Goal: Task Accomplishment & Management: Use online tool/utility

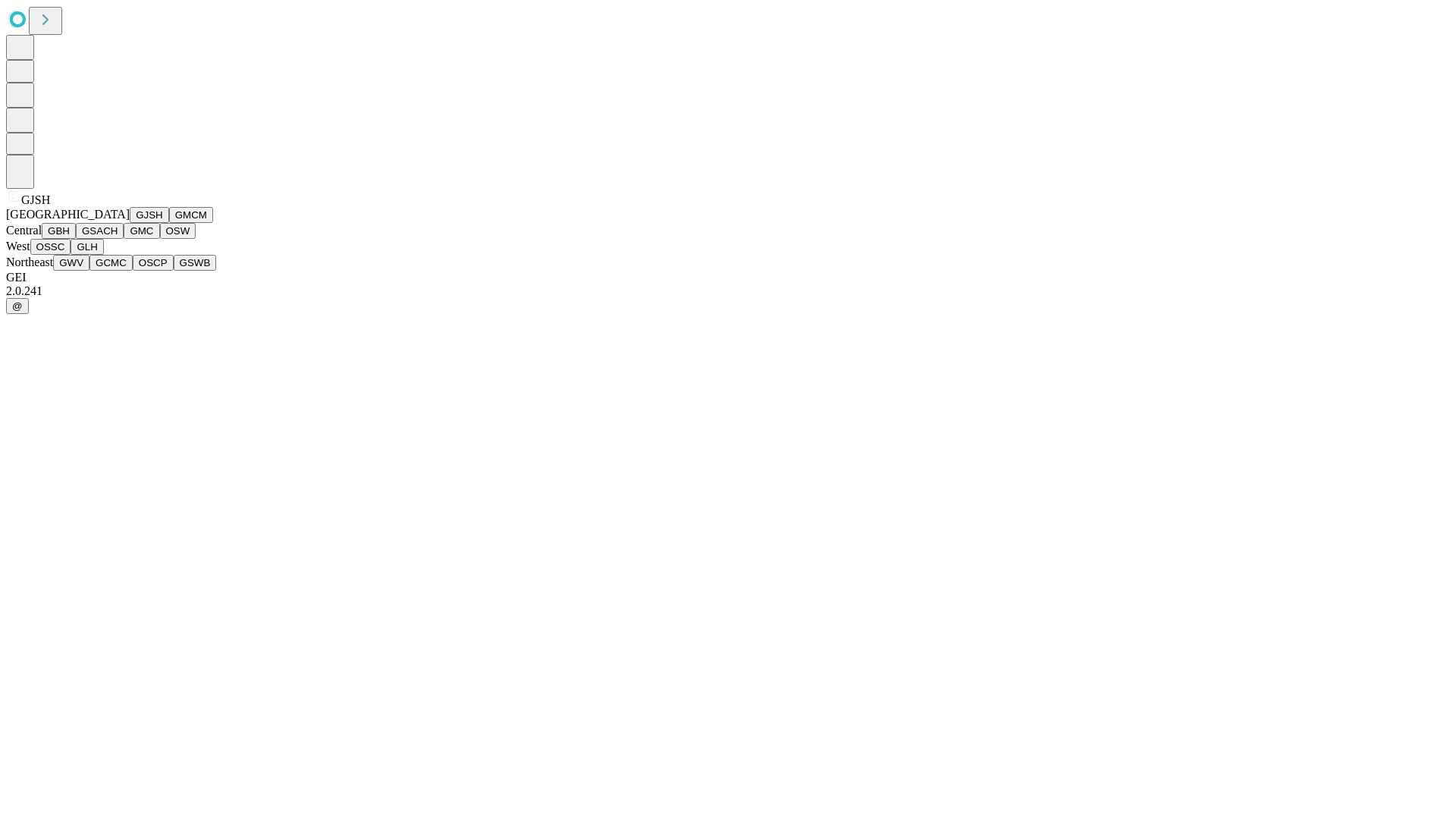
click at [130, 223] on button "GJSH" at bounding box center [150, 215] width 40 height 16
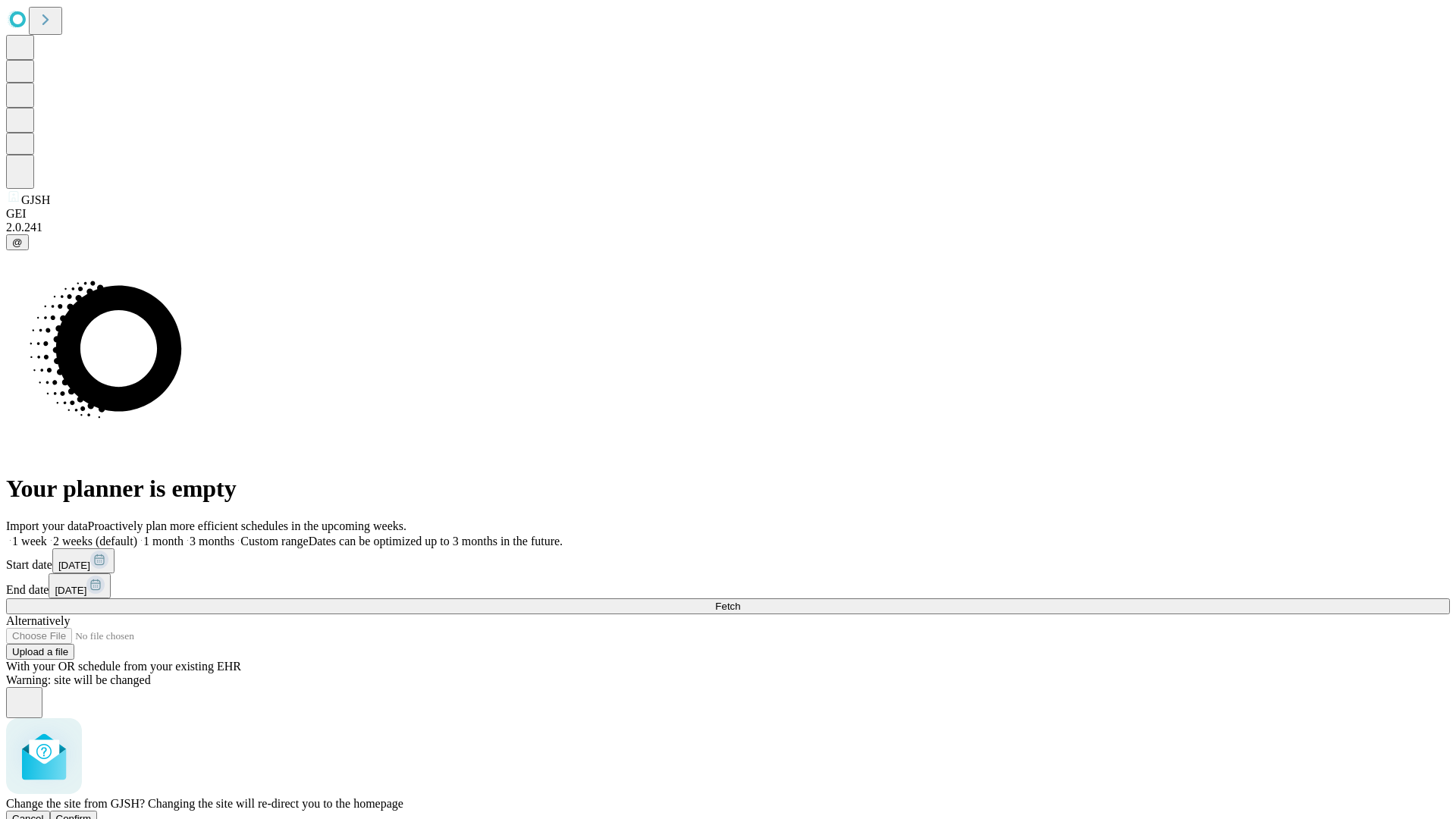
click at [92, 813] on span "Confirm" at bounding box center [74, 818] width 35 height 11
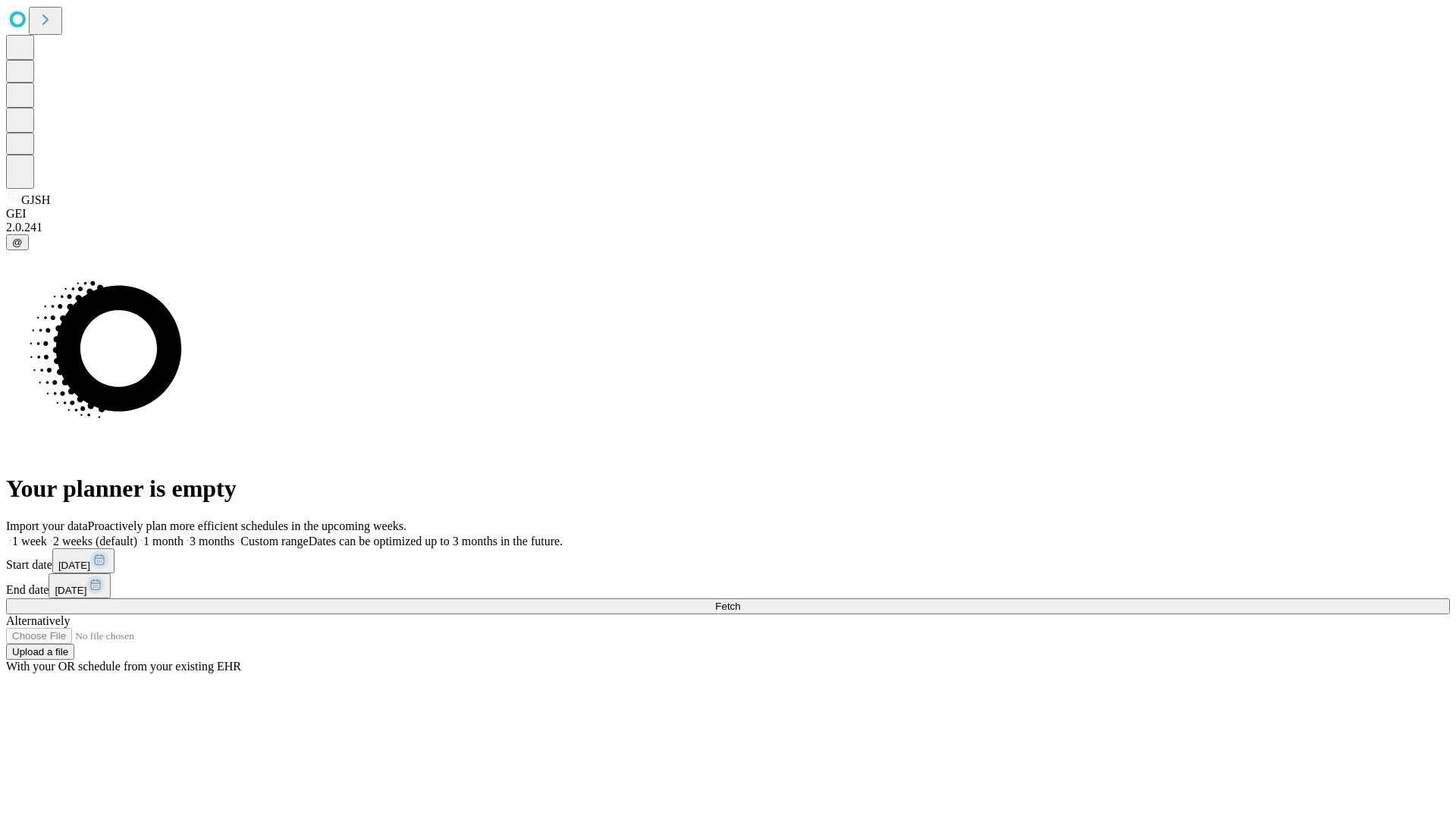
click at [184, 535] on label "1 month" at bounding box center [160, 541] width 46 height 13
click at [740, 601] on span "Fetch" at bounding box center [727, 606] width 25 height 11
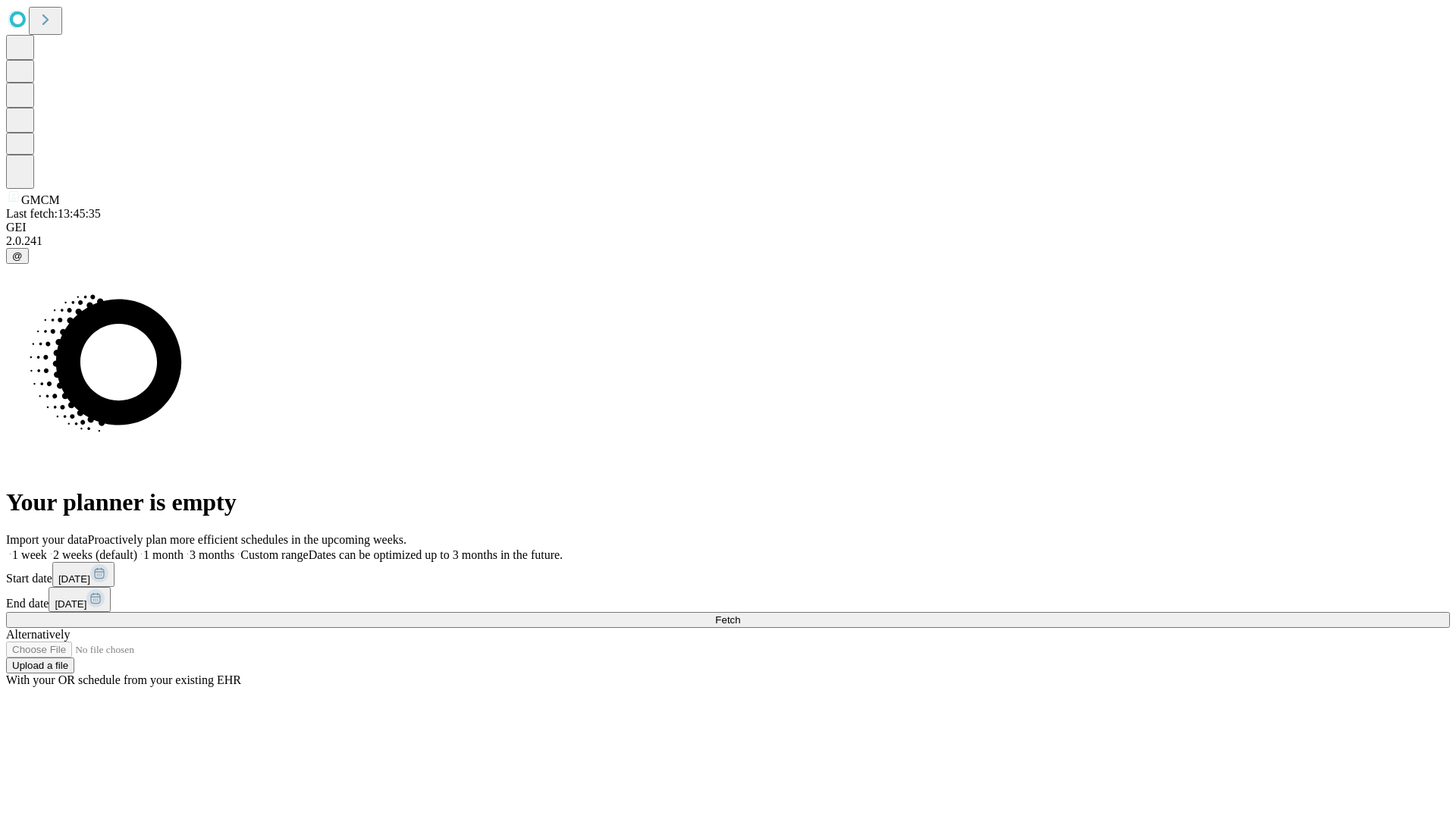
click at [184, 548] on label "1 month" at bounding box center [160, 554] width 46 height 13
click at [740, 615] on span "Fetch" at bounding box center [727, 620] width 25 height 11
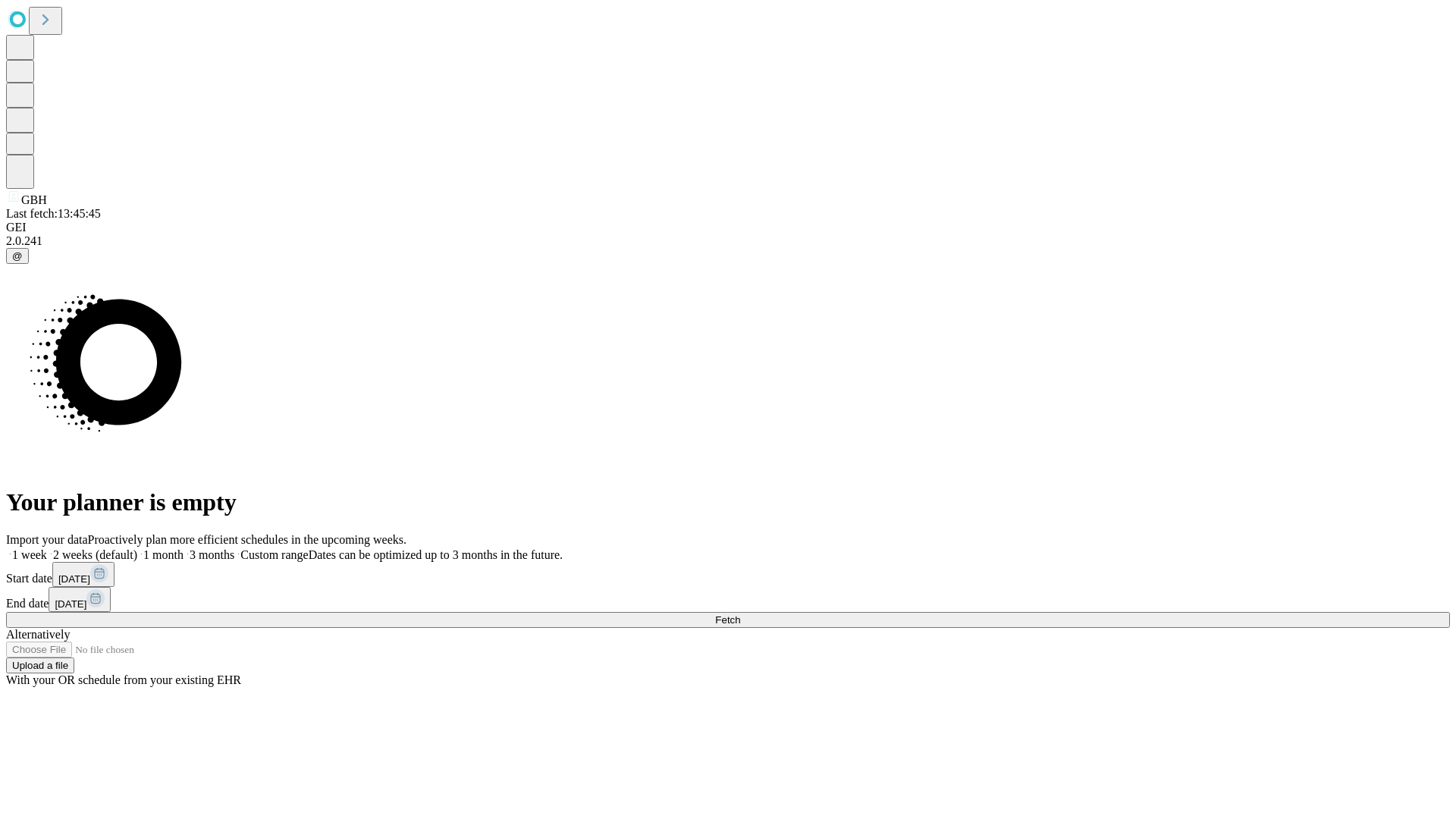
click at [740, 615] on span "Fetch" at bounding box center [727, 620] width 25 height 11
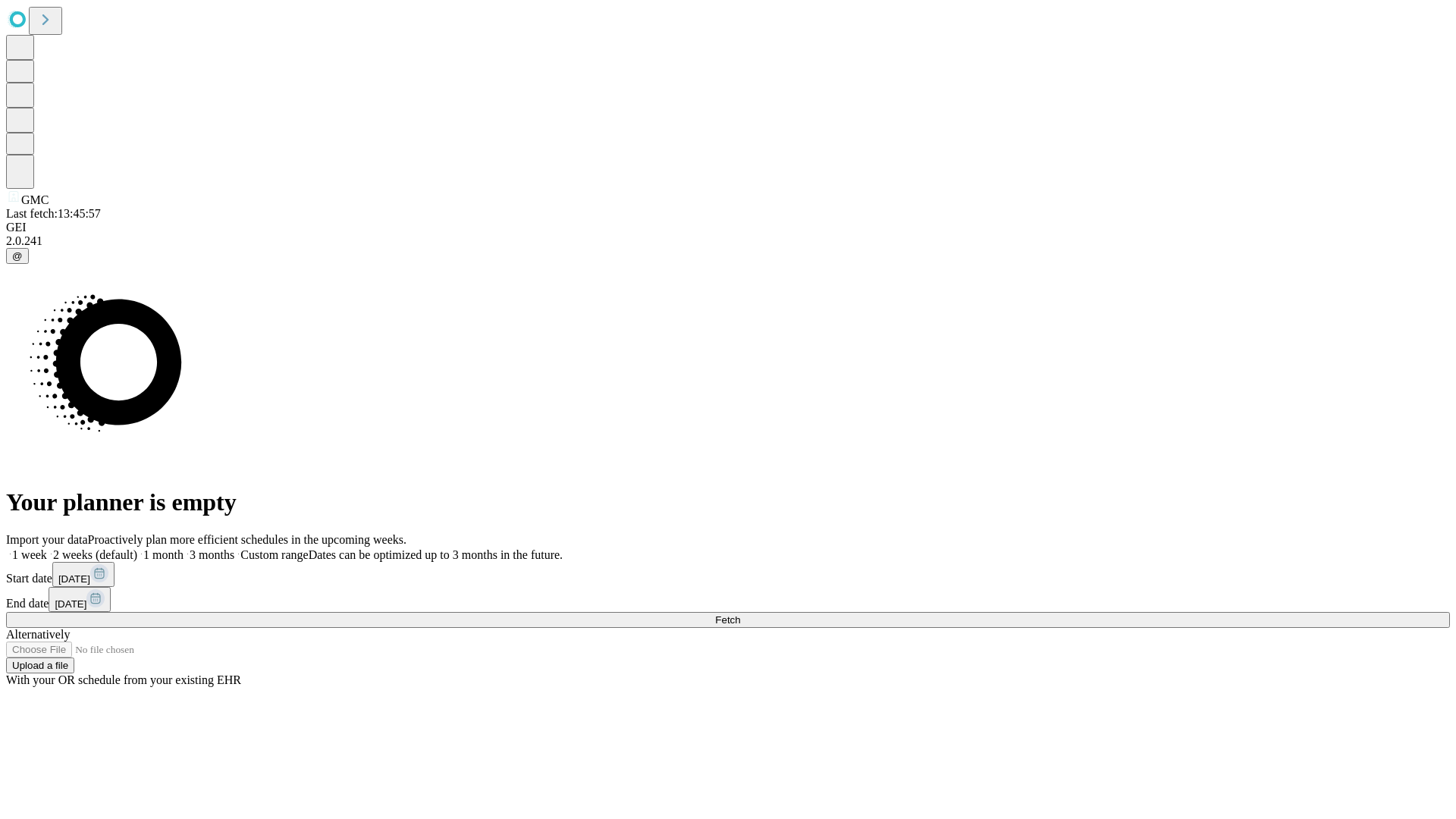
click at [184, 548] on label "1 month" at bounding box center [160, 554] width 46 height 13
click at [740, 615] on span "Fetch" at bounding box center [727, 620] width 25 height 11
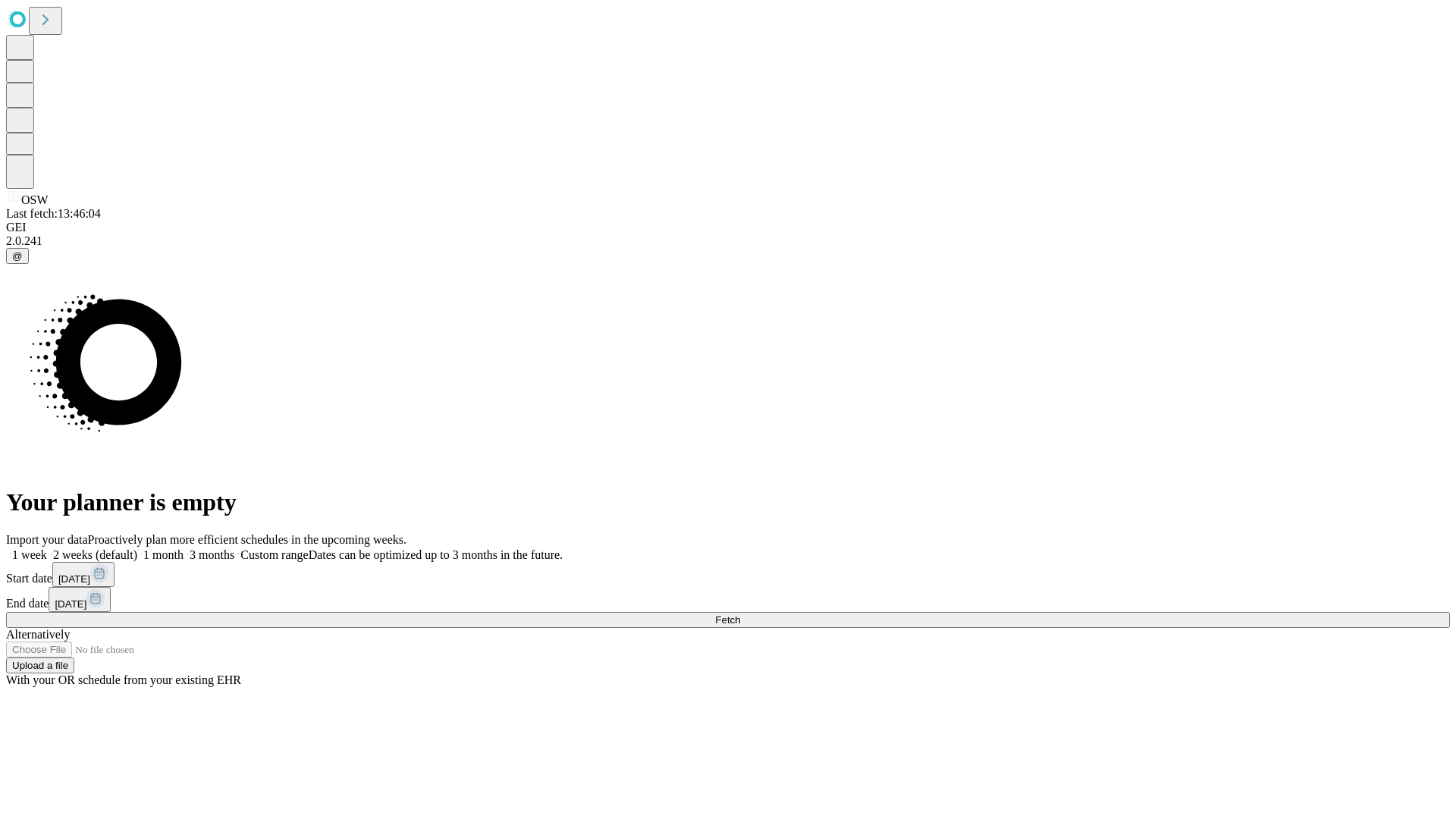
click at [740, 615] on span "Fetch" at bounding box center [727, 620] width 25 height 11
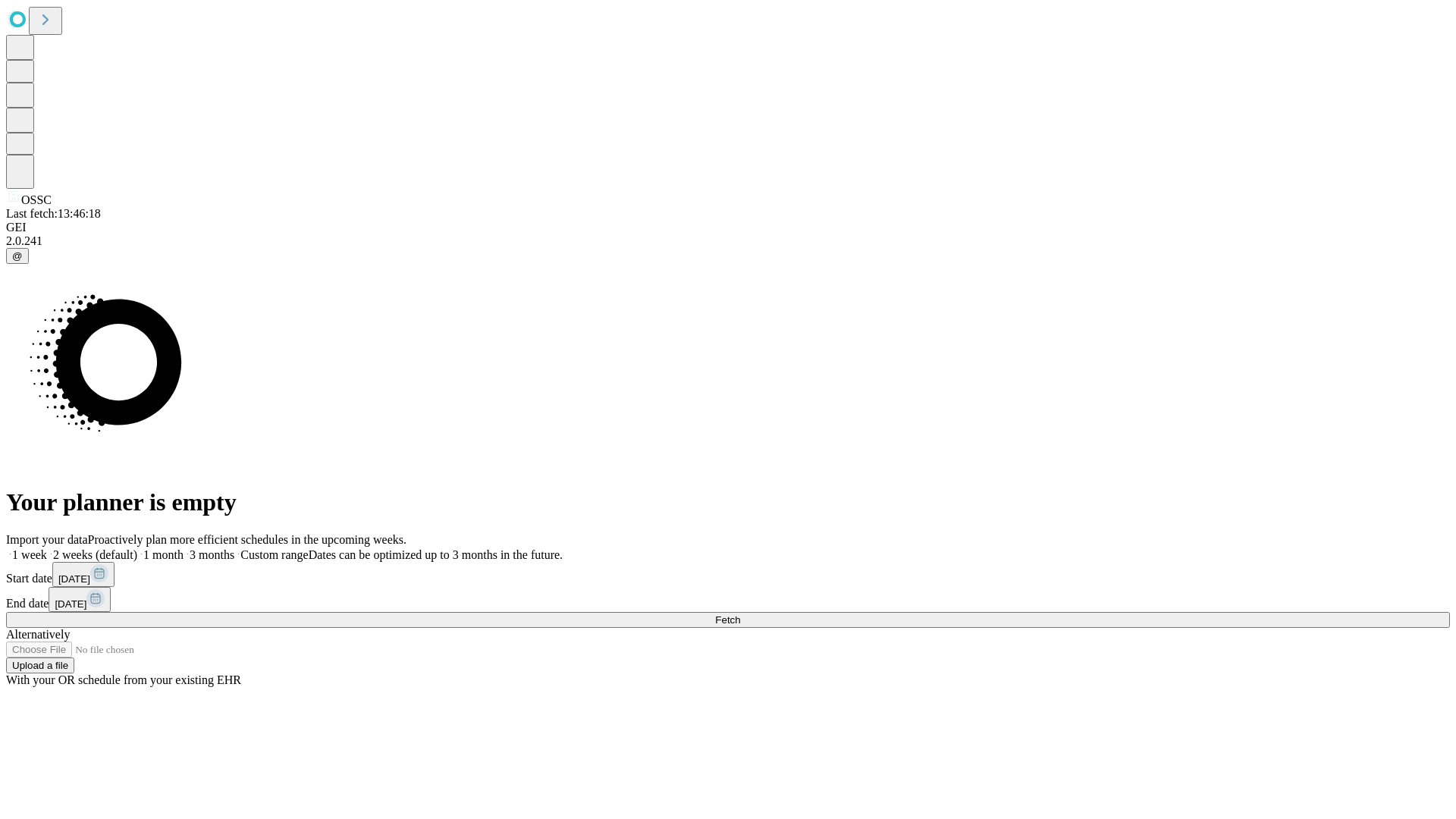
click at [184, 548] on label "1 month" at bounding box center [160, 554] width 46 height 13
click at [740, 615] on span "Fetch" at bounding box center [727, 620] width 25 height 11
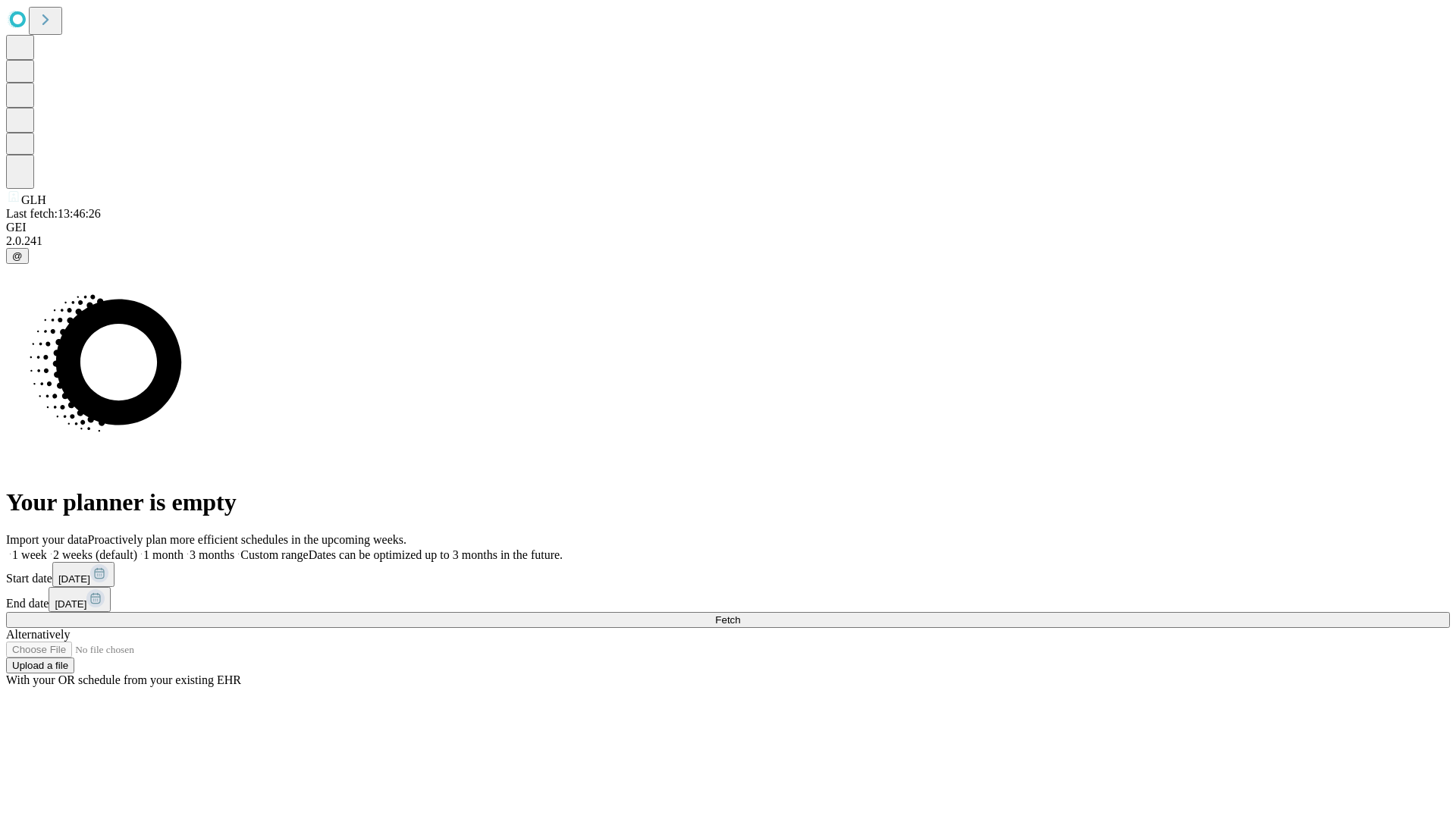
click at [184, 548] on label "1 month" at bounding box center [160, 554] width 46 height 13
click at [740, 615] on span "Fetch" at bounding box center [727, 620] width 25 height 11
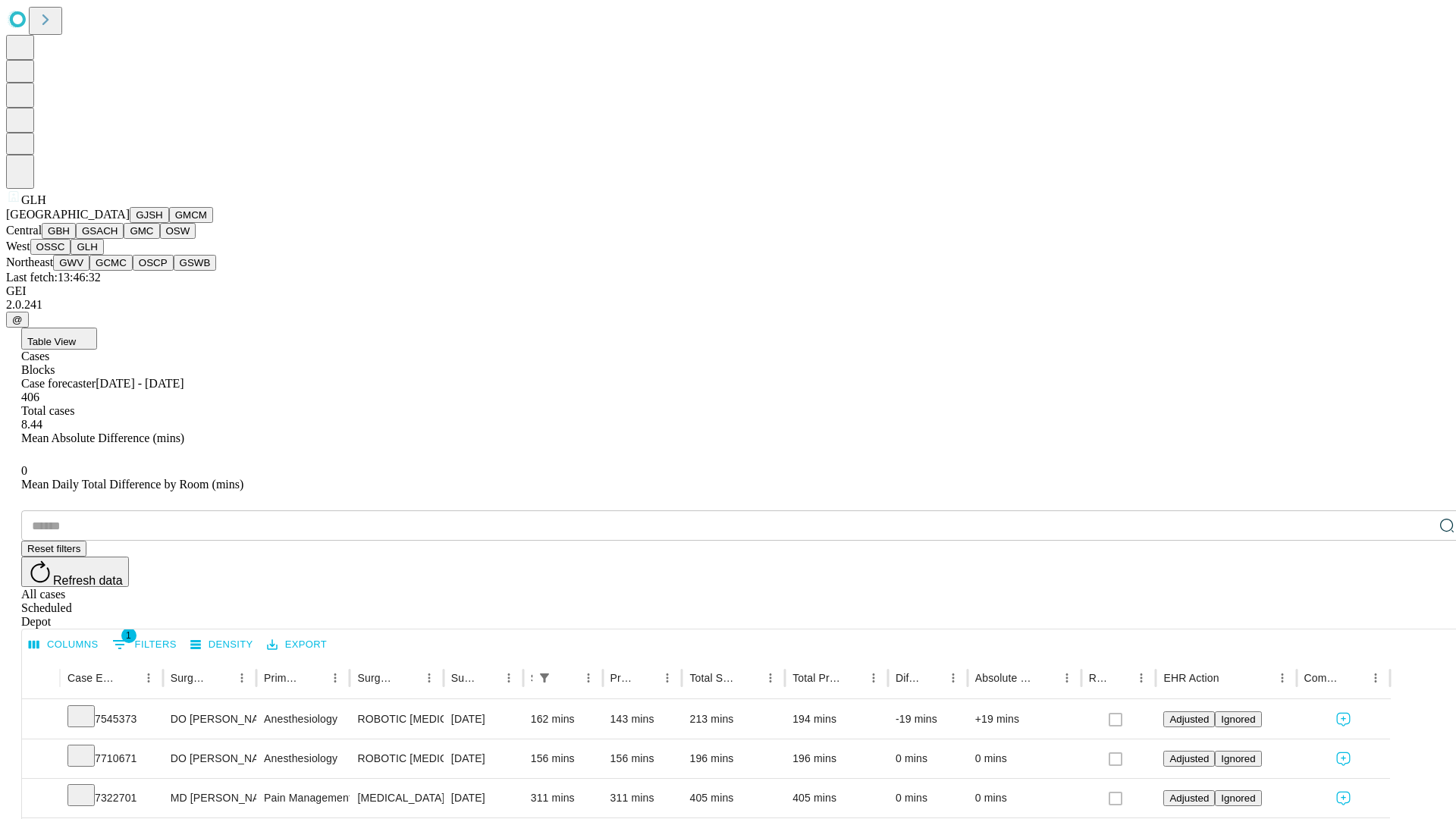
click at [89, 271] on button "GWV" at bounding box center [71, 262] width 36 height 16
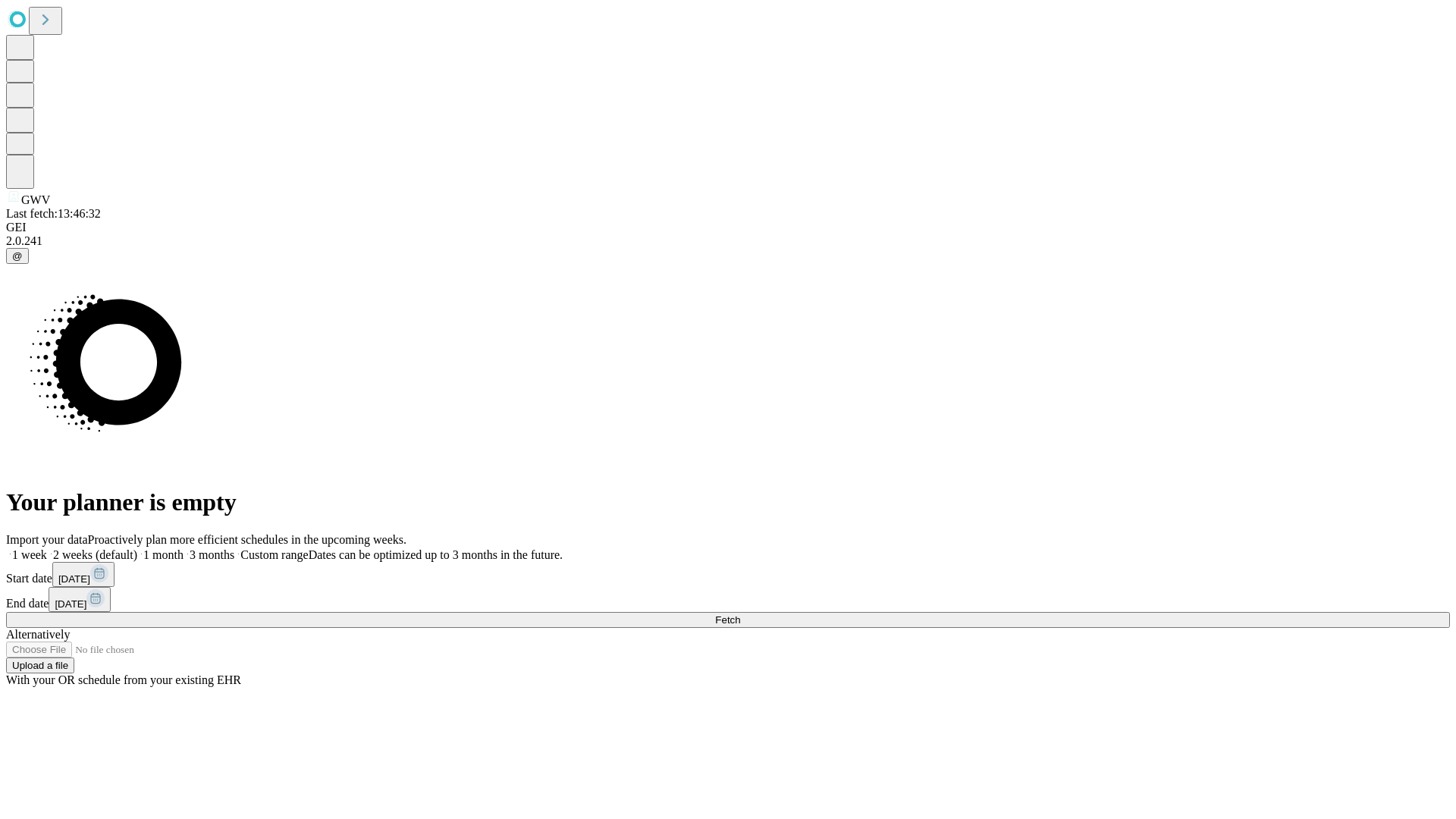
click at [184, 548] on label "1 month" at bounding box center [160, 554] width 46 height 13
click at [740, 615] on span "Fetch" at bounding box center [727, 620] width 25 height 11
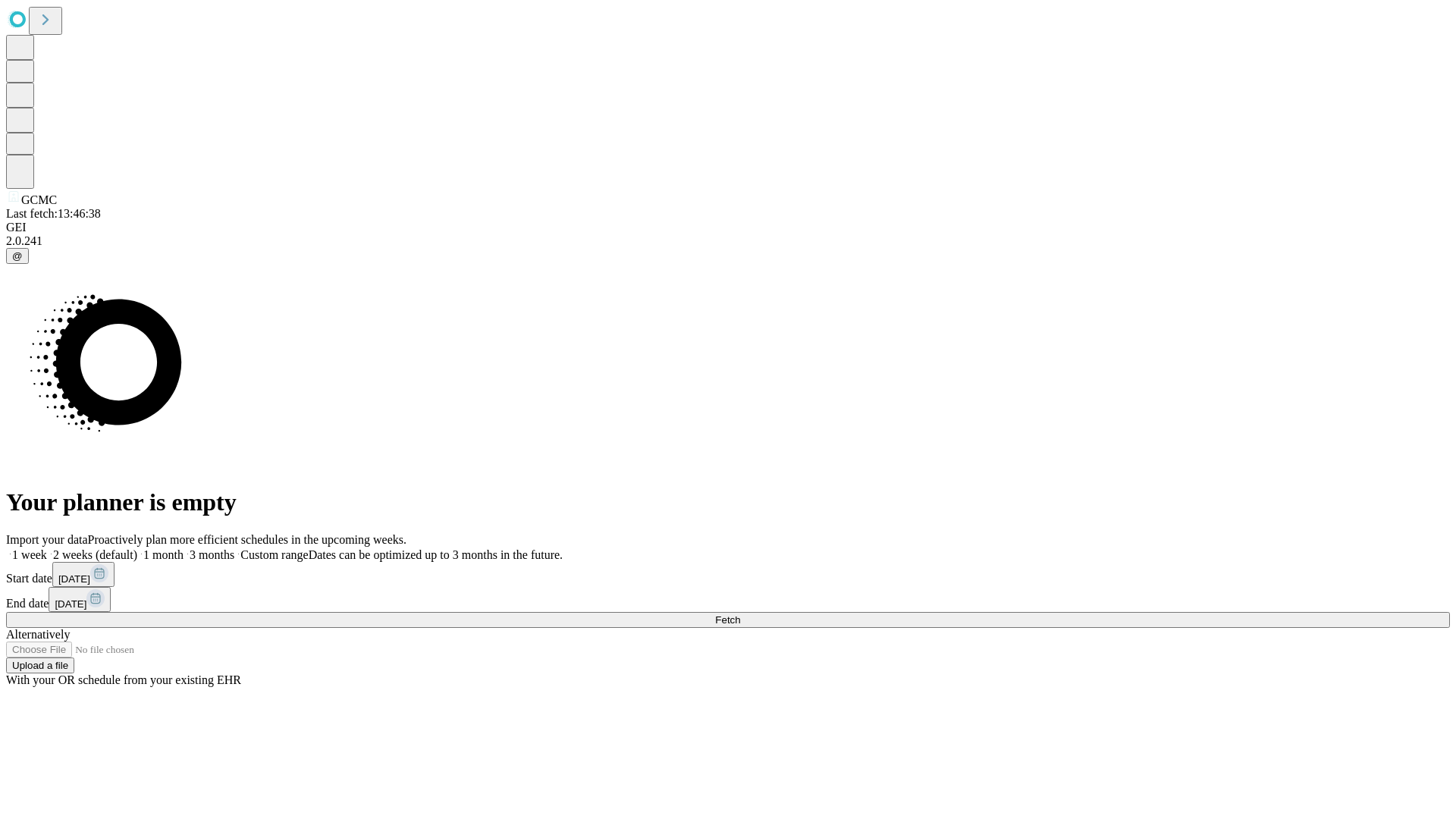
click at [184, 548] on label "1 month" at bounding box center [160, 554] width 46 height 13
click at [740, 615] on span "Fetch" at bounding box center [727, 620] width 25 height 11
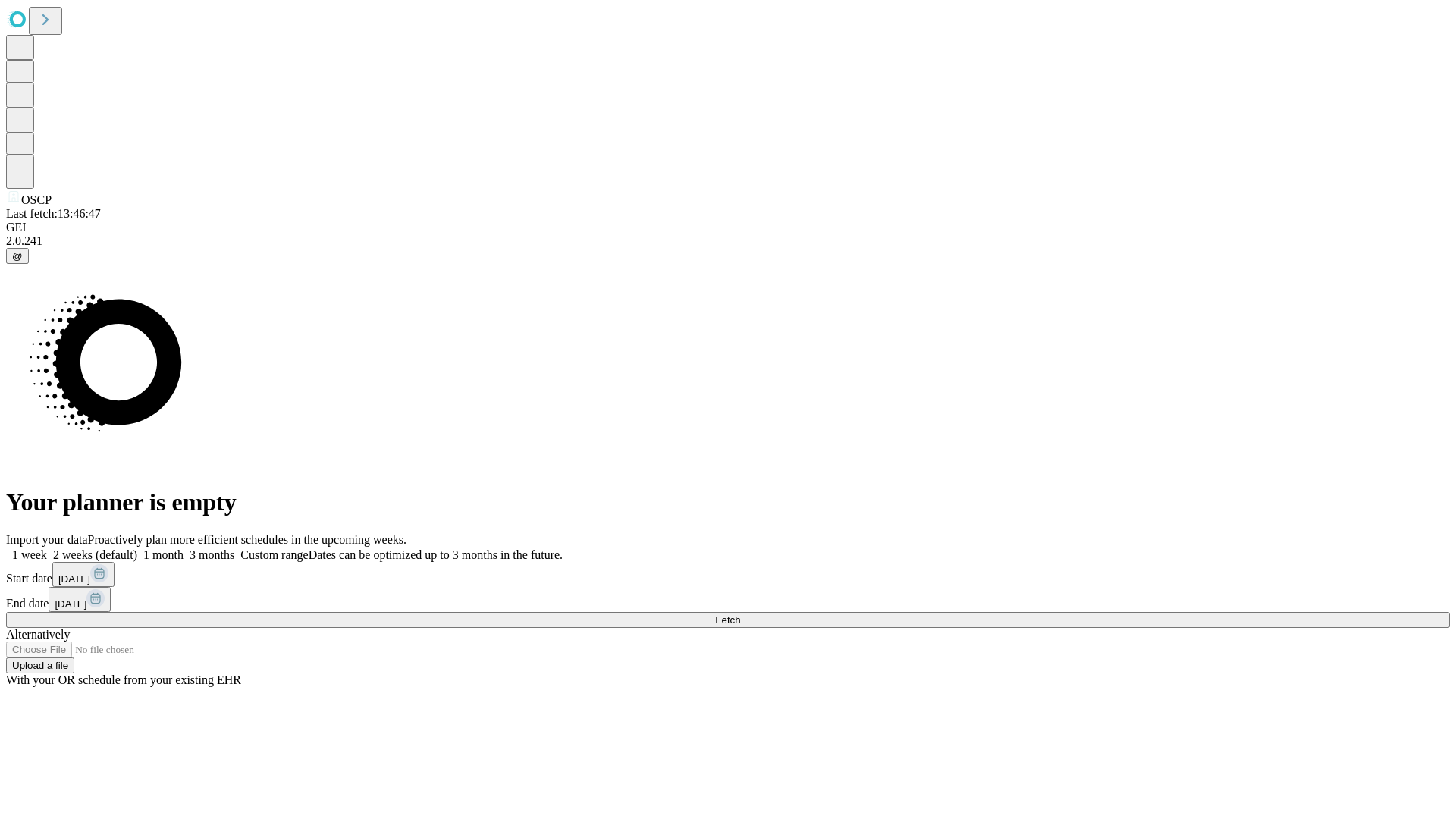
click at [184, 548] on label "1 month" at bounding box center [160, 554] width 46 height 13
click at [740, 615] on span "Fetch" at bounding box center [727, 620] width 25 height 11
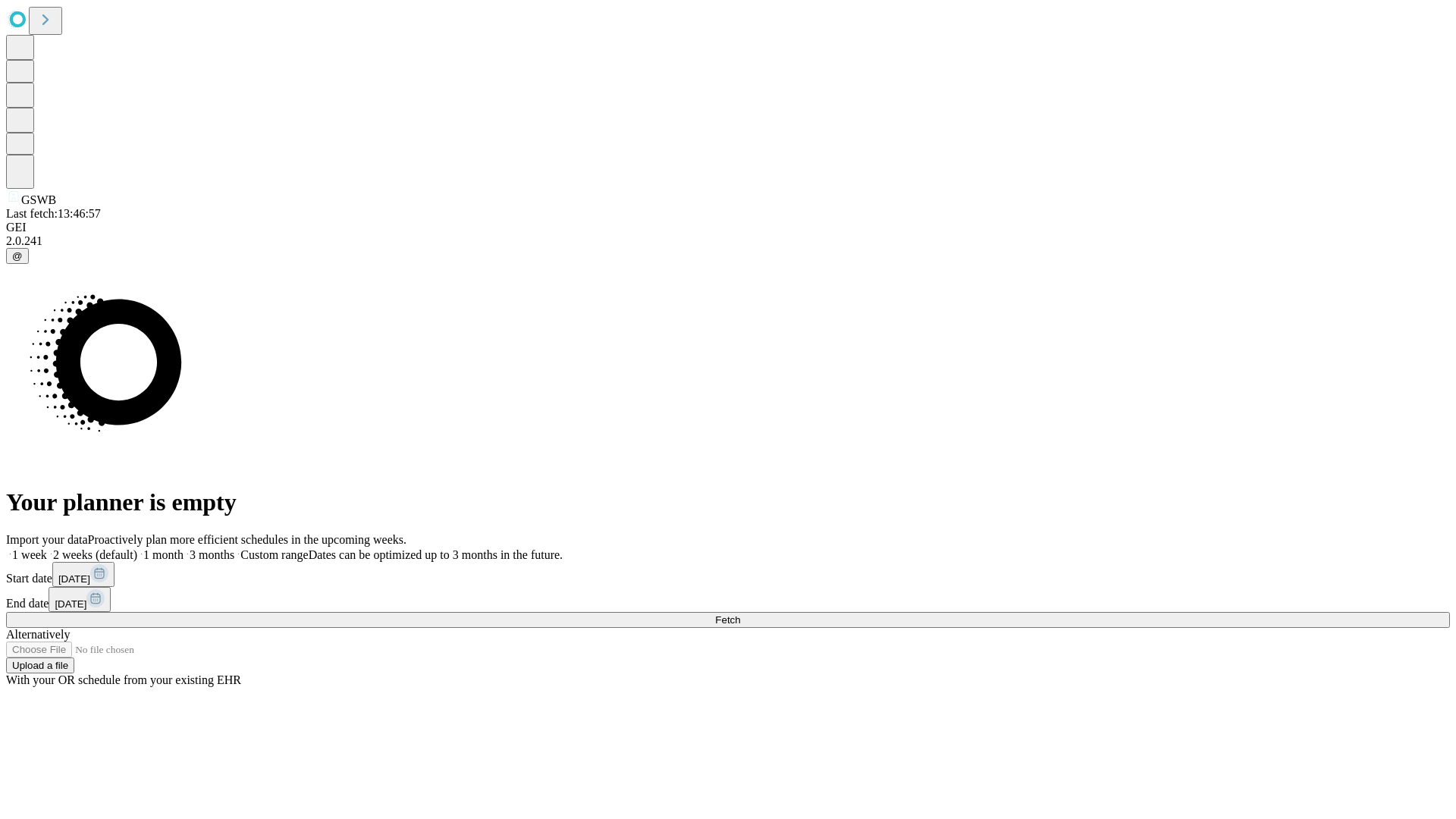
click at [184, 548] on label "1 month" at bounding box center [160, 554] width 46 height 13
click at [740, 615] on span "Fetch" at bounding box center [727, 620] width 25 height 11
